Goal: Task Accomplishment & Management: Use online tool/utility

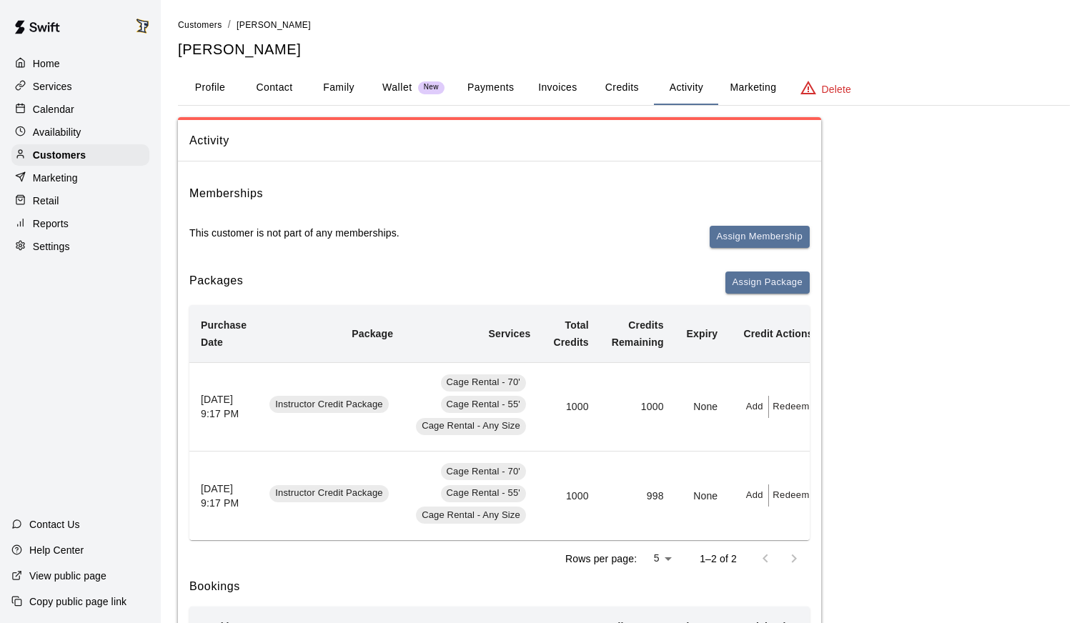
scroll to position [294, 0]
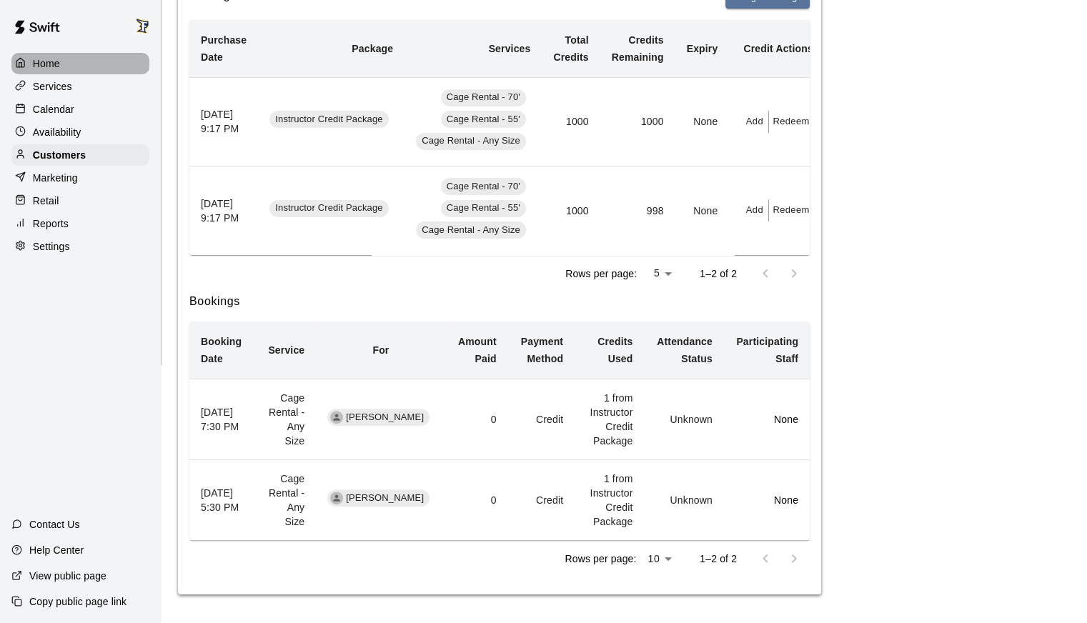
click at [34, 63] on p "Home" at bounding box center [46, 63] width 27 height 14
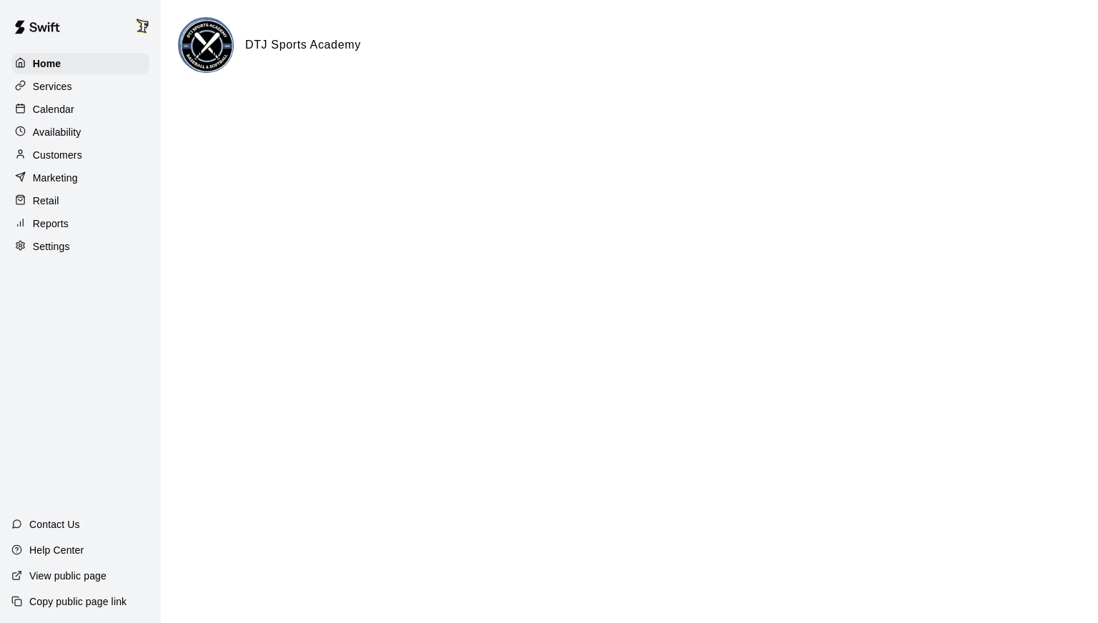
click at [70, 111] on p "Calendar" at bounding box center [53, 109] width 41 height 14
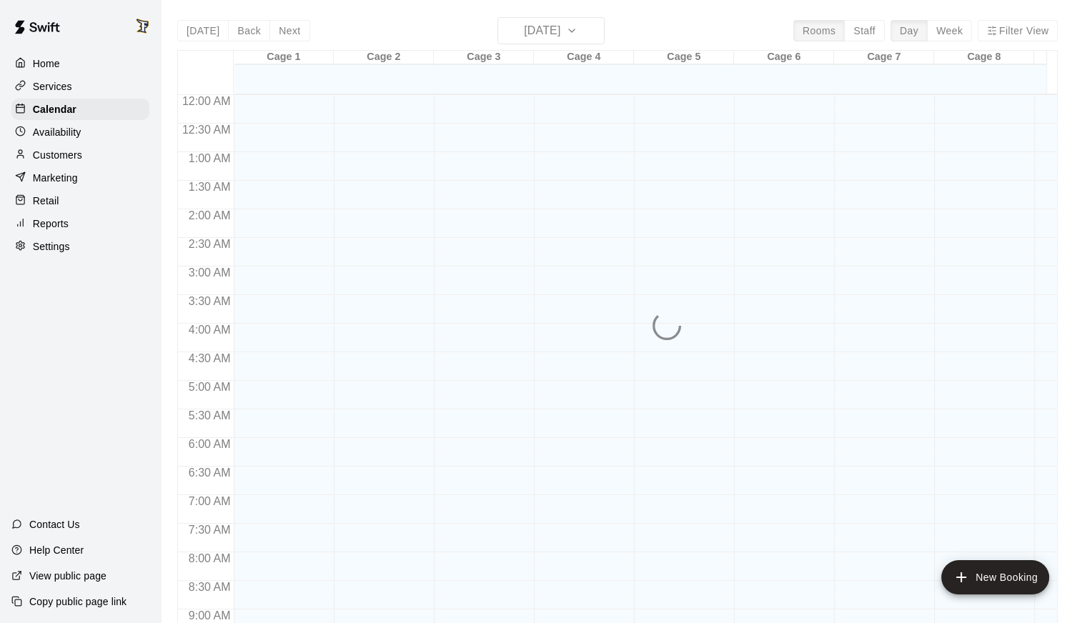
scroll to position [783, 0]
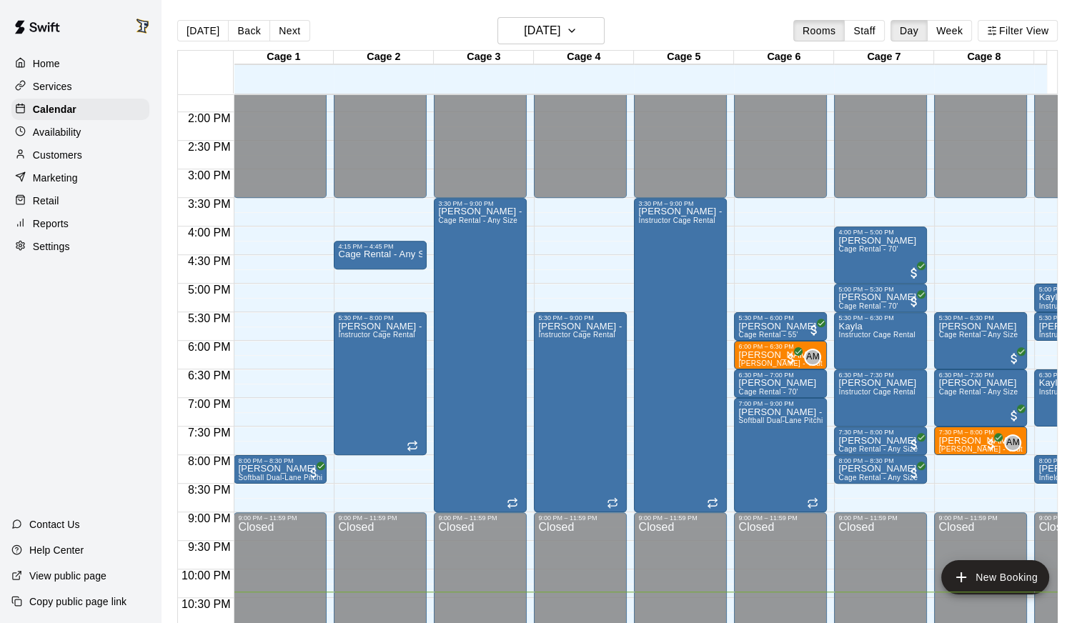
click at [575, 15] on main "[DATE] Back [DATE][DATE] Rooms Staff Day Week Filter View Cage 1 18 Mon Cage 2 …" at bounding box center [624, 323] width 926 height 646
click at [560, 29] on h6 "[DATE]" at bounding box center [542, 31] width 36 height 20
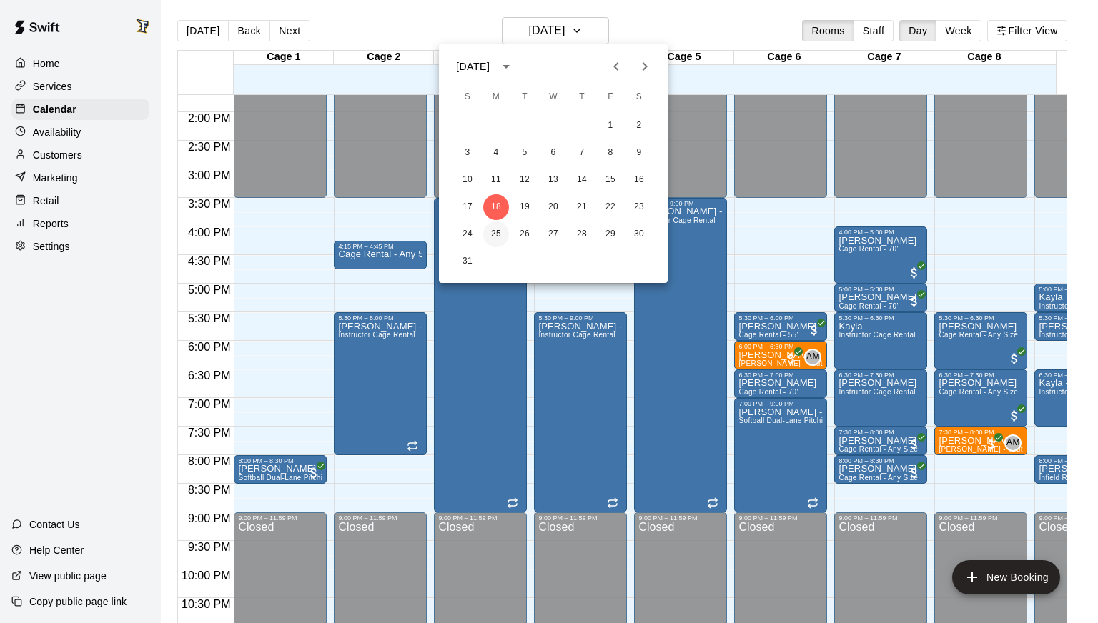
click at [494, 232] on button "25" at bounding box center [496, 235] width 26 height 26
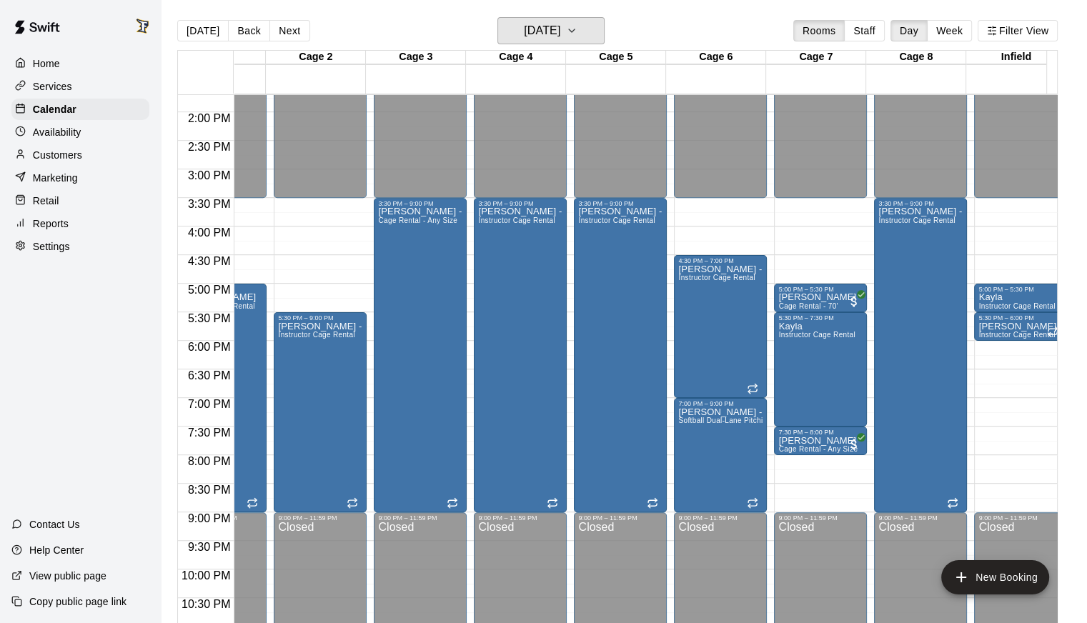
scroll to position [0, 0]
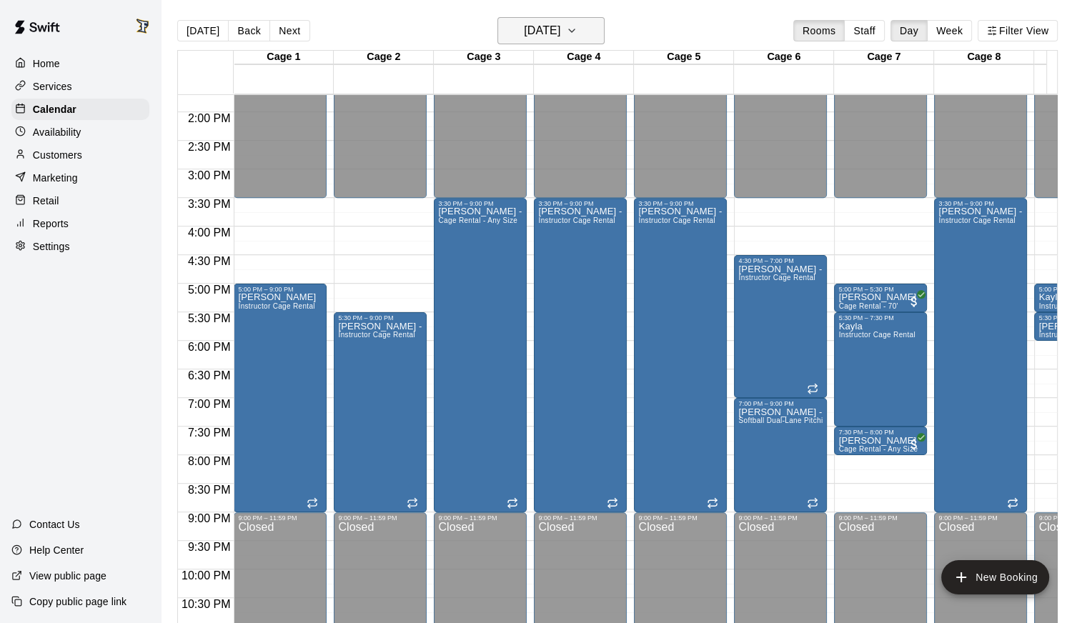
click at [560, 34] on h6 "[DATE]" at bounding box center [542, 31] width 36 height 20
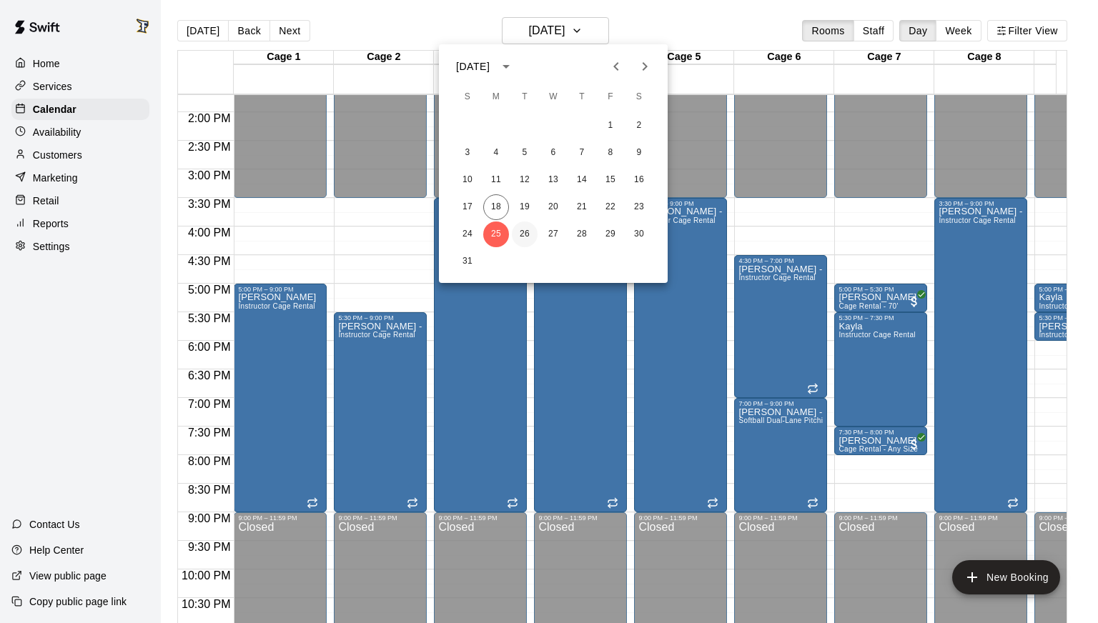
click at [520, 234] on button "26" at bounding box center [525, 235] width 26 height 26
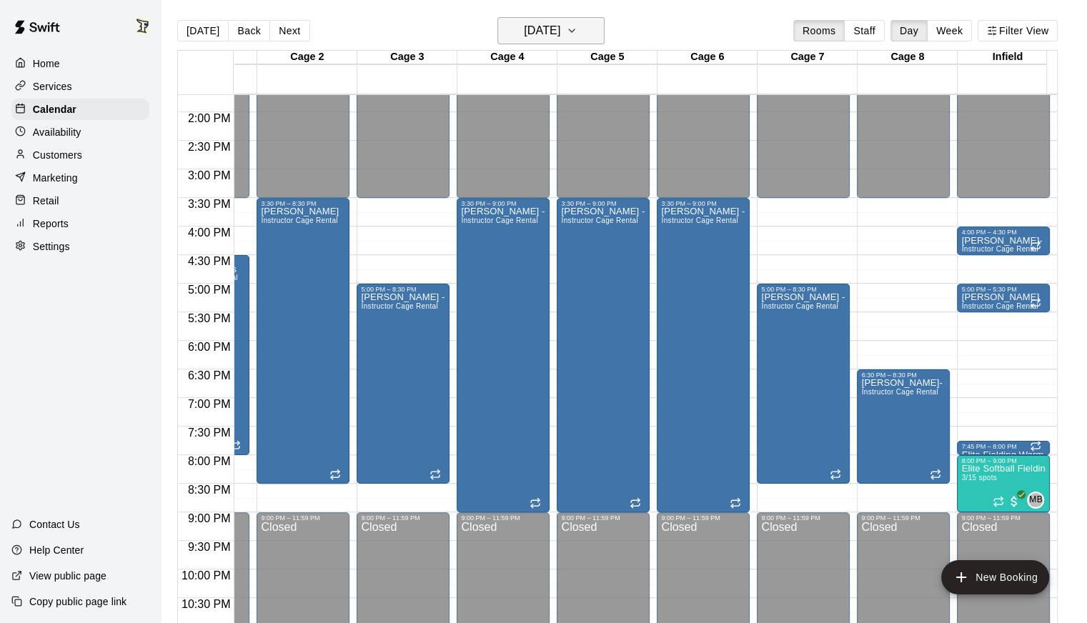
click at [560, 32] on h6 "[DATE]" at bounding box center [542, 31] width 36 height 20
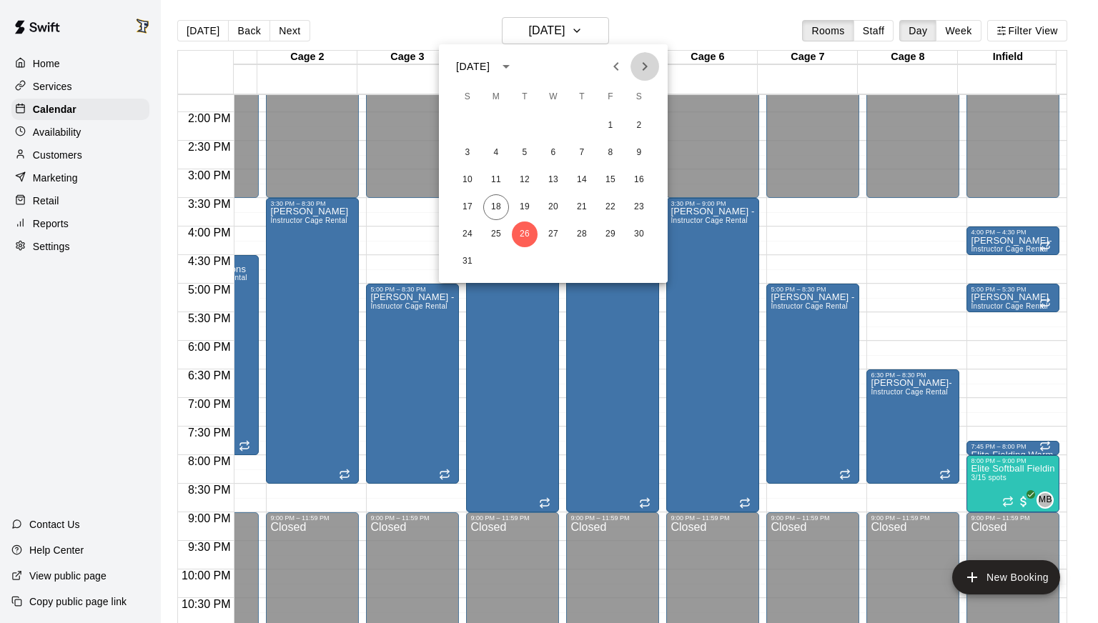
click at [643, 65] on icon "Next month" at bounding box center [644, 66] width 17 height 17
click at [640, 65] on icon "Next month" at bounding box center [644, 66] width 17 height 17
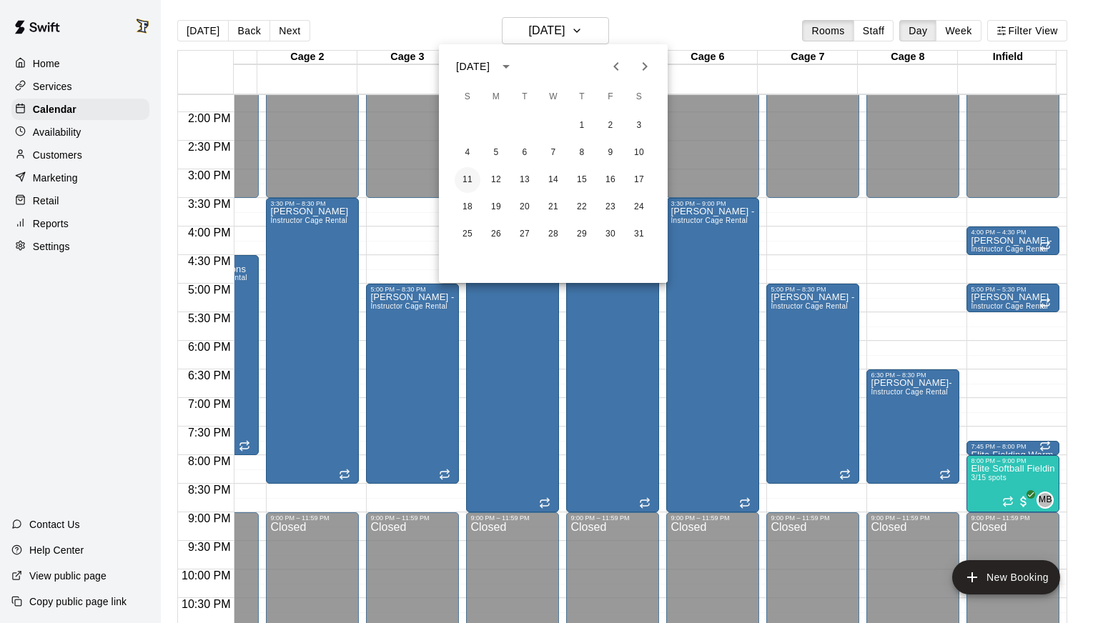
click at [466, 184] on button "11" at bounding box center [468, 180] width 26 height 26
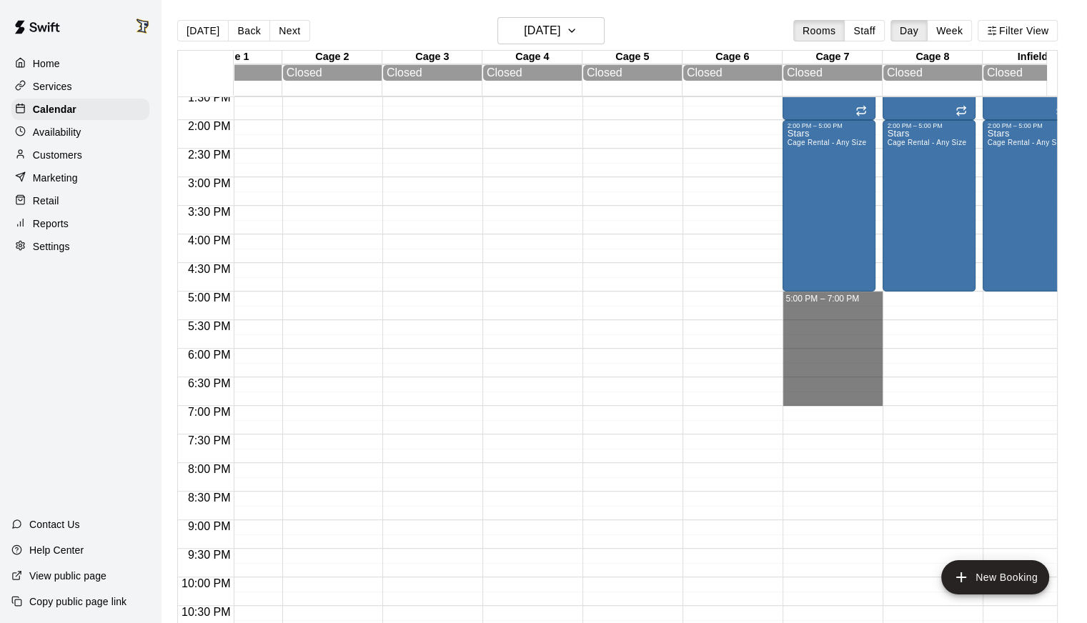
drag, startPoint x: 829, startPoint y: 300, endPoint x: 827, endPoint y: 404, distance: 103.7
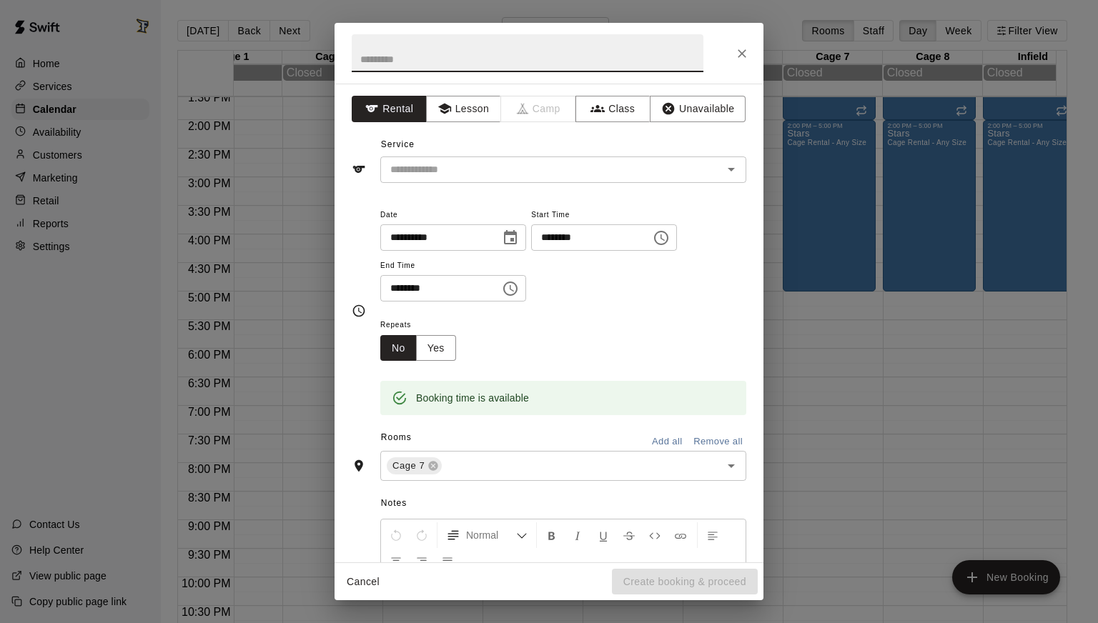
click at [472, 71] on input "text" at bounding box center [528, 53] width 352 height 38
click at [459, 61] on input "text" at bounding box center [528, 53] width 352 height 38
type input "*"
click at [745, 49] on icon "Close" at bounding box center [742, 53] width 9 height 9
